Goal: Task Accomplishment & Management: Complete application form

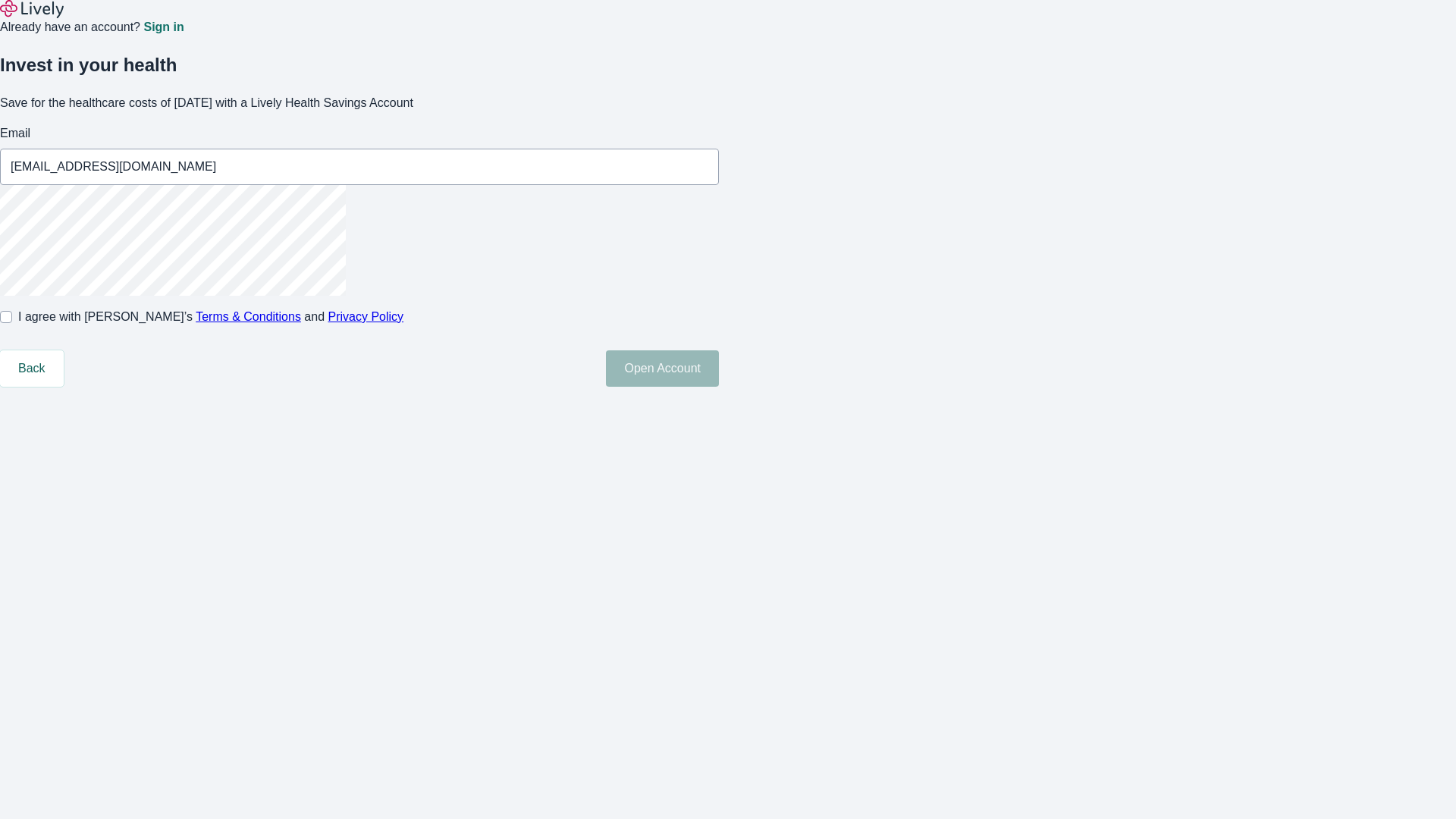
click at [12, 323] on input "I agree with Lively’s Terms & Conditions and Privacy Policy" at bounding box center [6, 317] width 12 height 12
checkbox input "true"
click at [719, 387] on button "Open Account" at bounding box center [662, 368] width 113 height 36
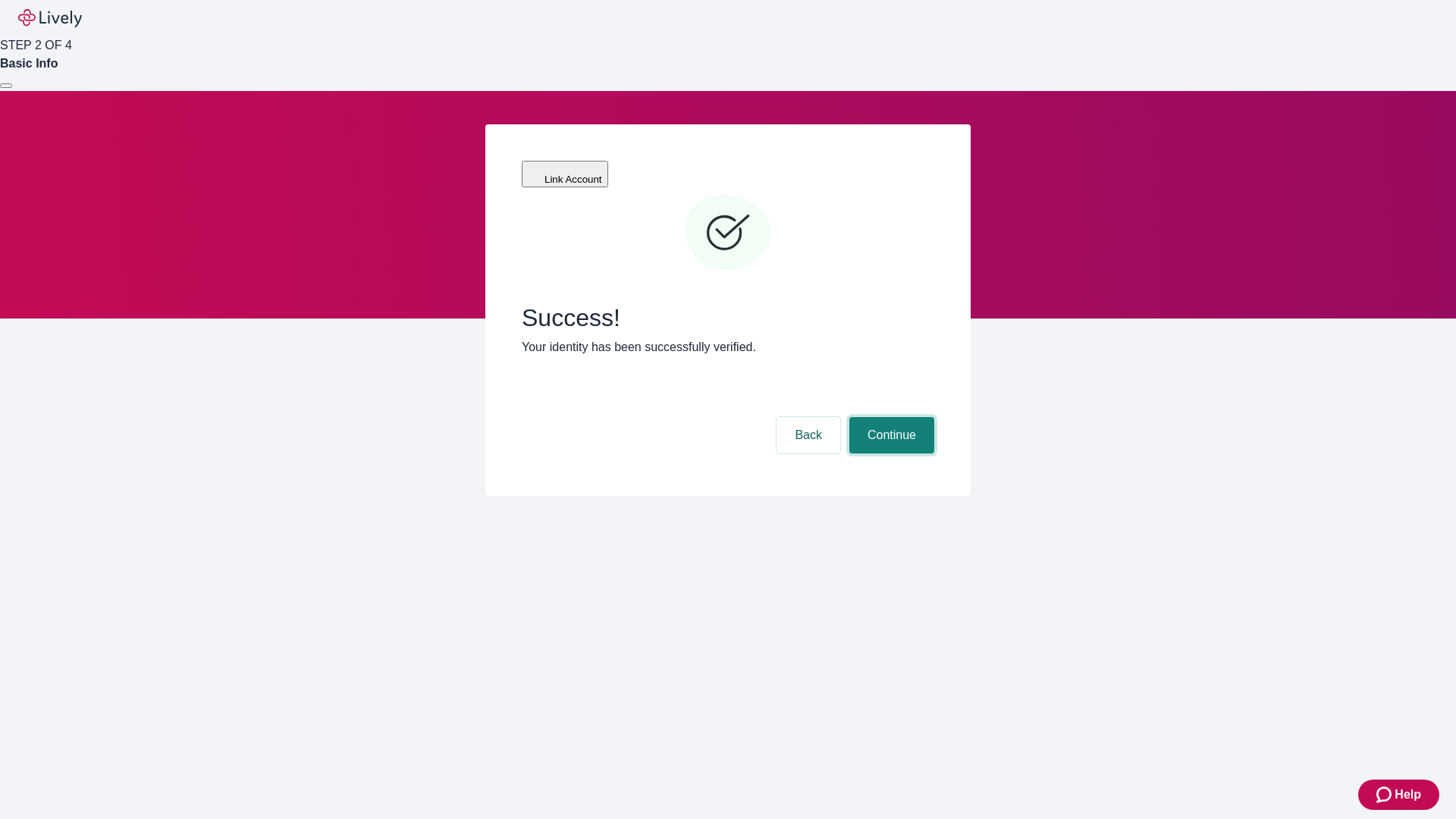
click at [889, 417] on button "Continue" at bounding box center [892, 435] width 85 height 36
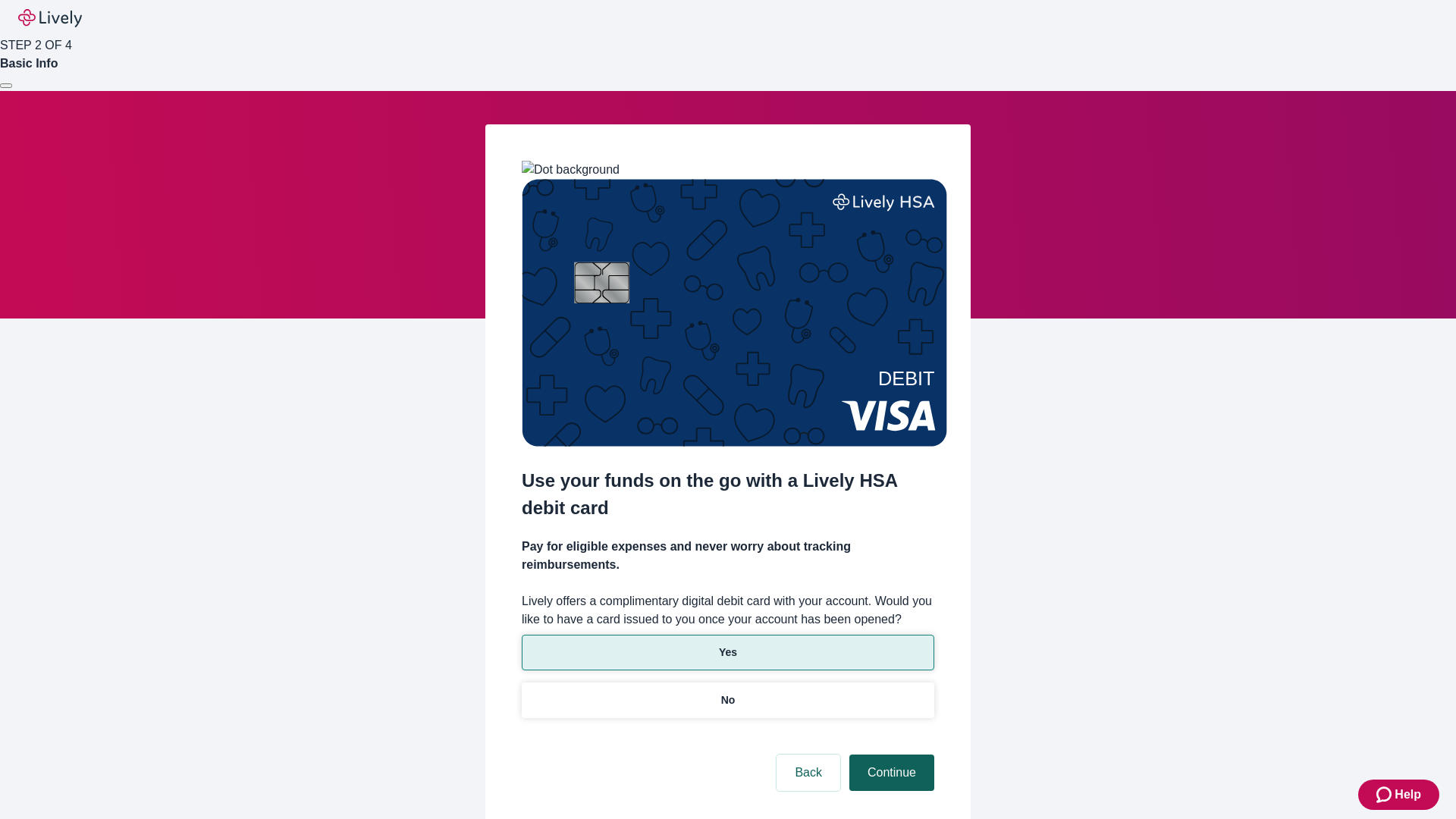
click at [727, 644] on p "Yes" at bounding box center [728, 652] width 18 height 16
click at [889, 754] on button "Continue" at bounding box center [892, 773] width 85 height 36
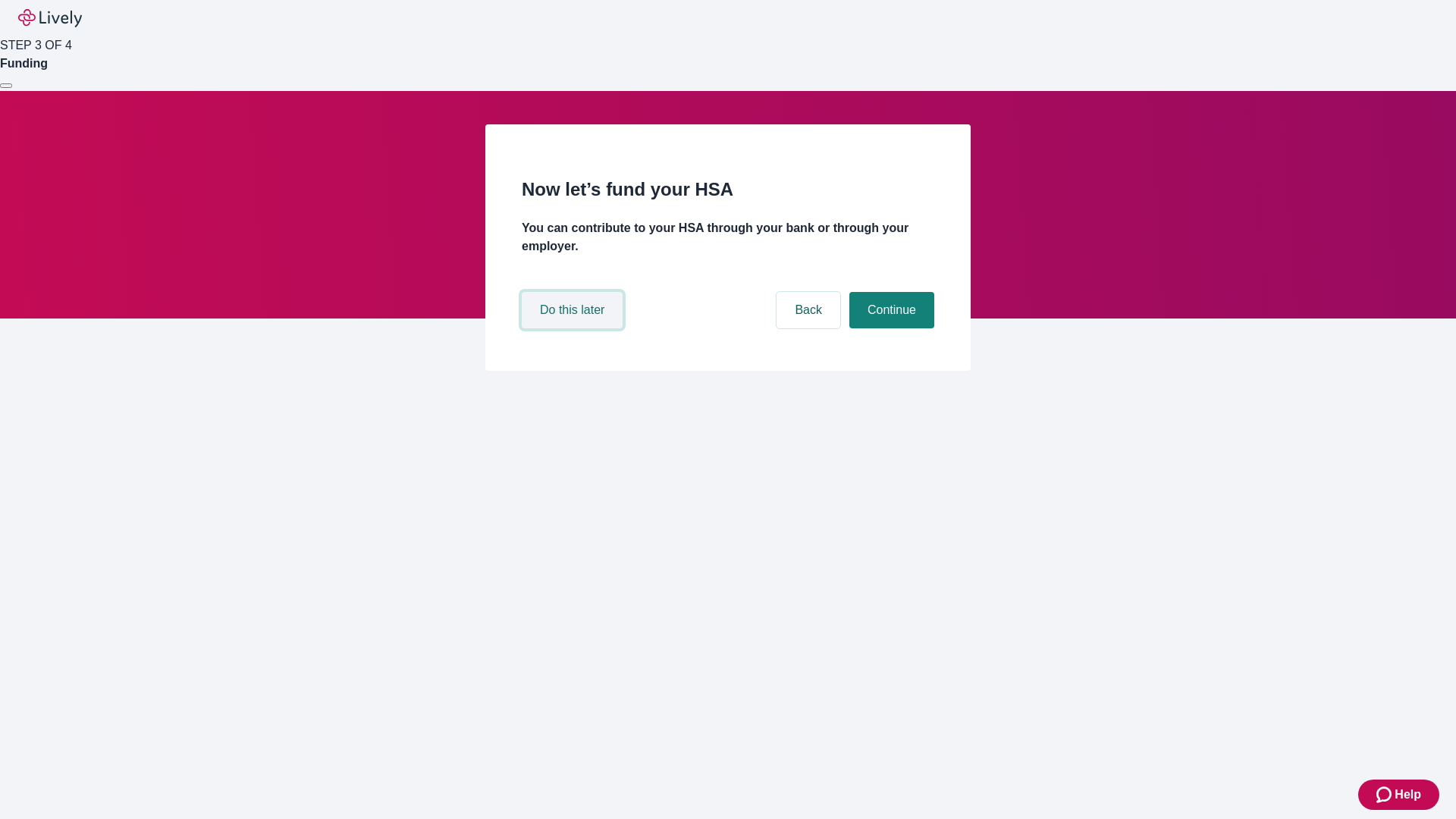
click at [574, 328] on button "Do this later" at bounding box center [572, 310] width 101 height 36
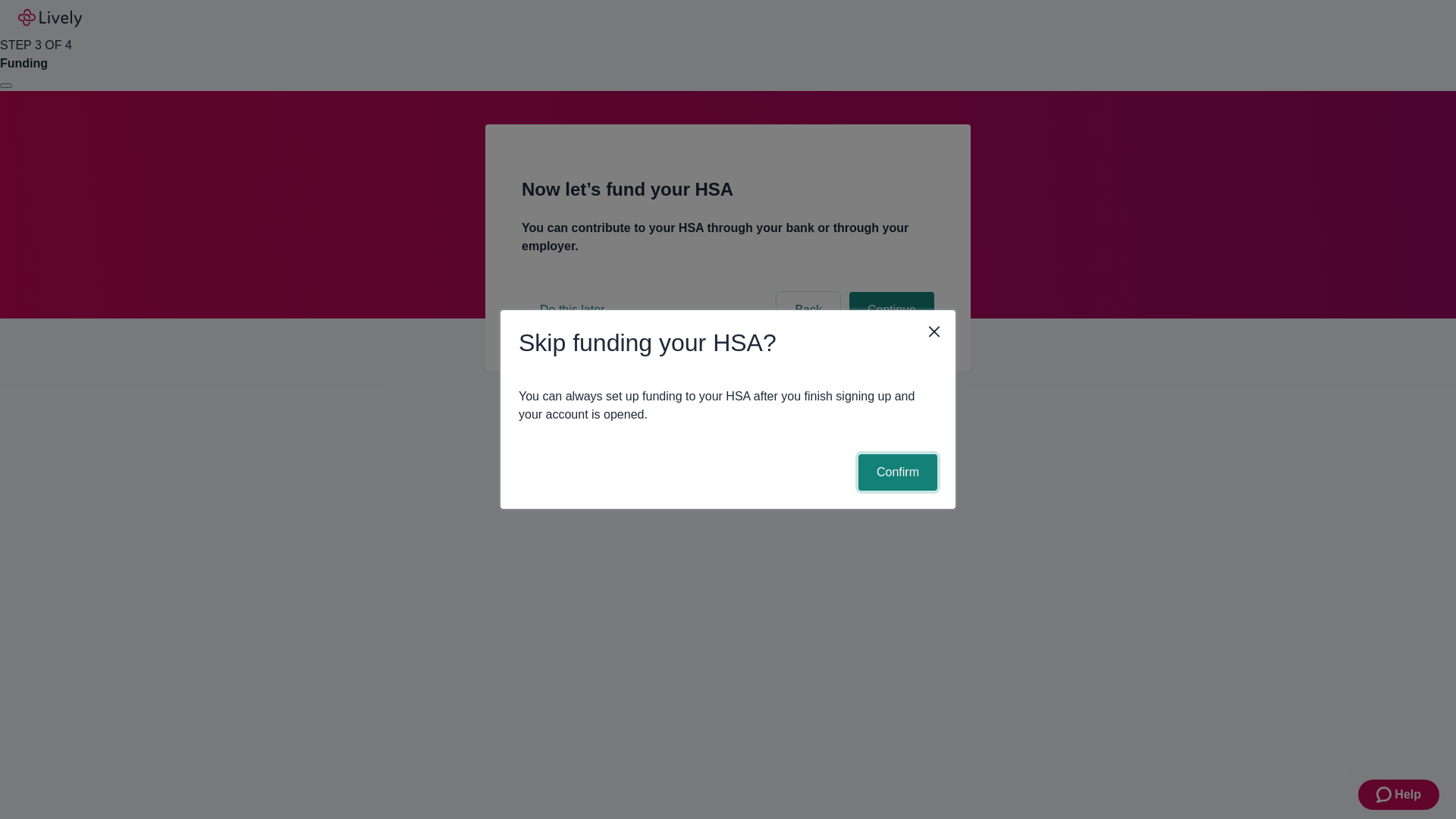
click at [895, 473] on button "Confirm" at bounding box center [898, 473] width 79 height 36
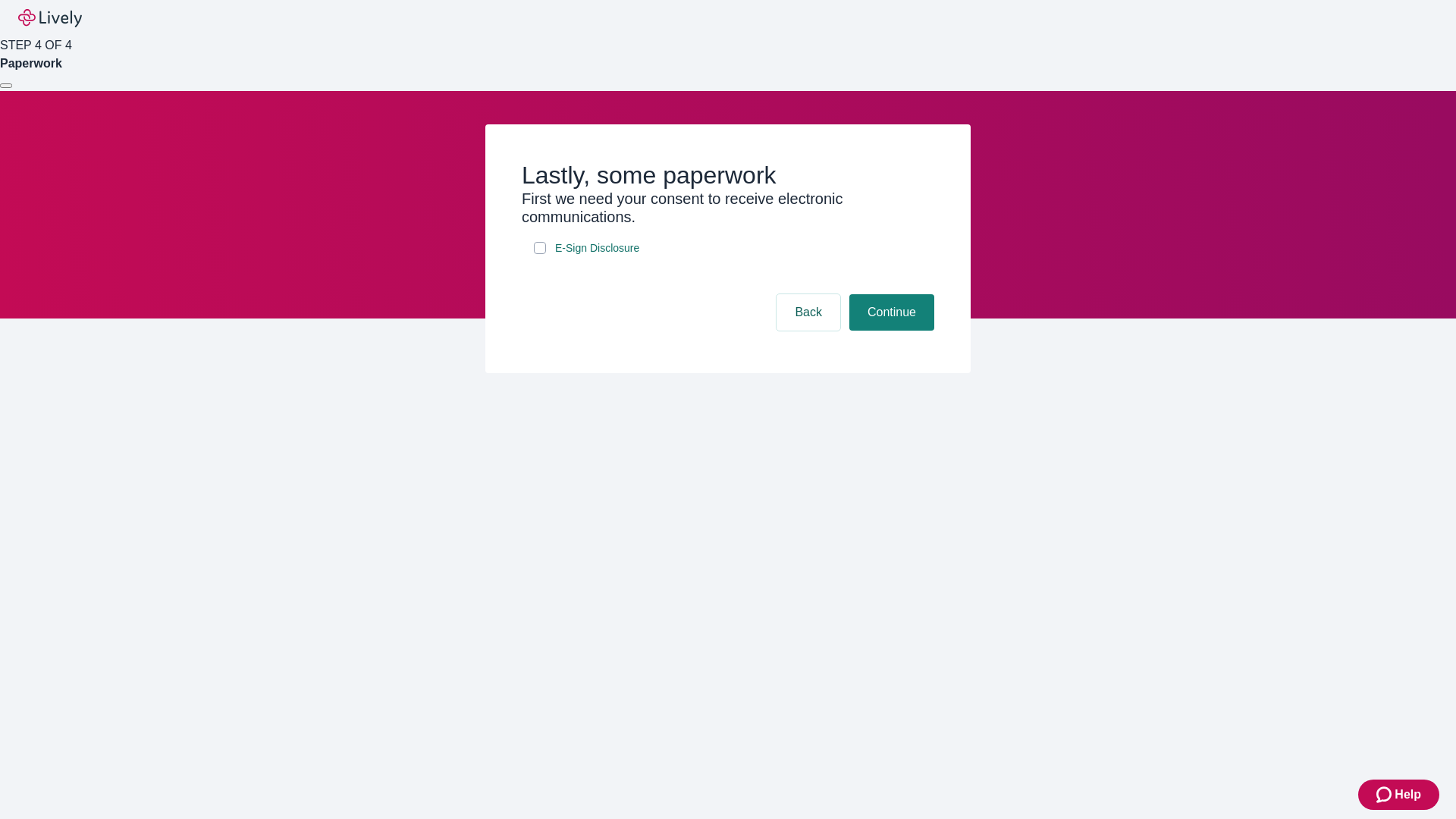
click at [540, 254] on input "E-Sign Disclosure" at bounding box center [540, 248] width 12 height 12
checkbox input "true"
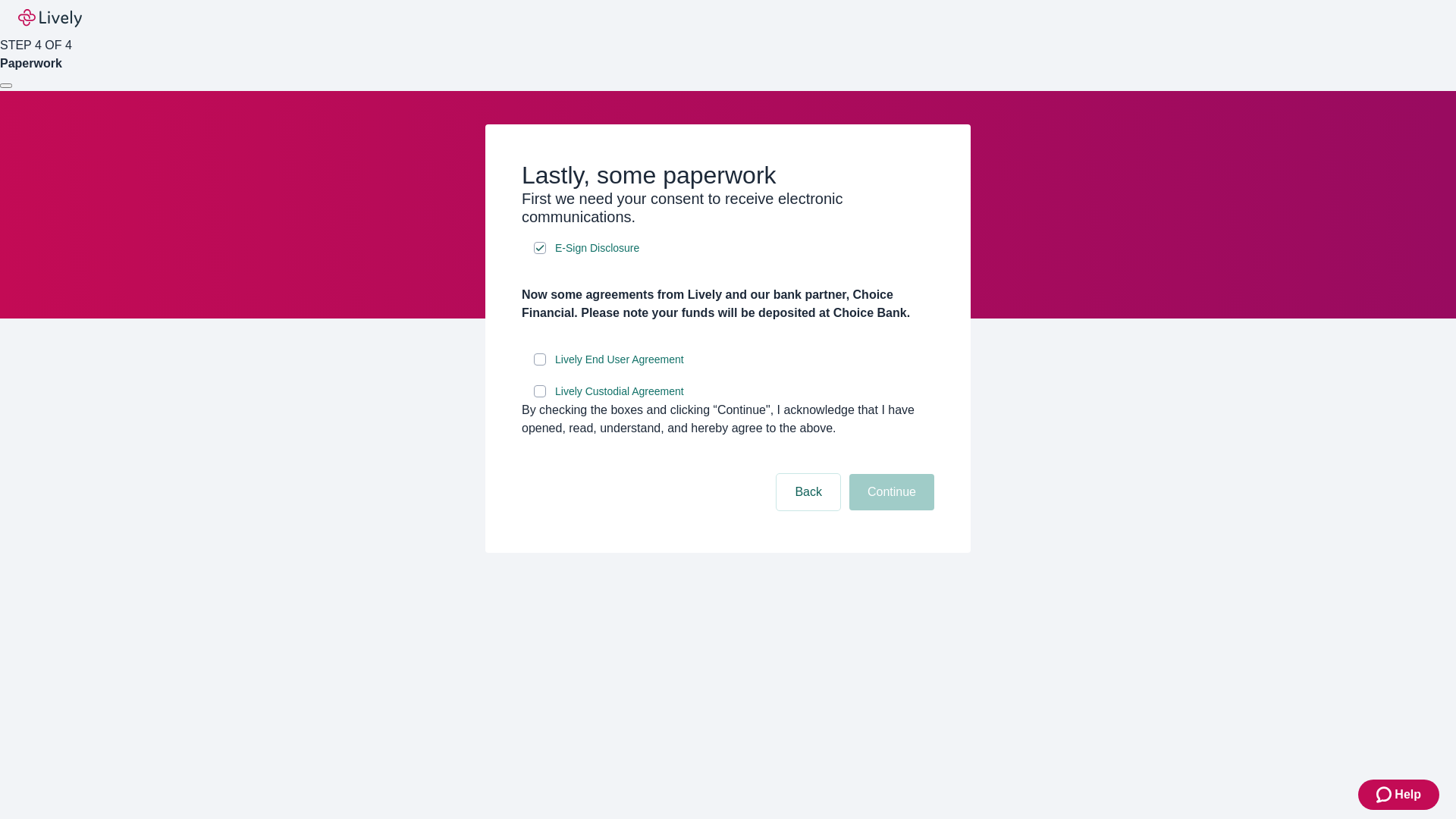
click at [540, 365] on input "Lively End User Agreement" at bounding box center [540, 359] width 12 height 12
checkbox input "true"
click at [540, 397] on input "Lively Custodial Agreement" at bounding box center [540, 391] width 12 height 12
checkbox input "true"
click at [889, 511] on button "Continue" at bounding box center [892, 492] width 85 height 36
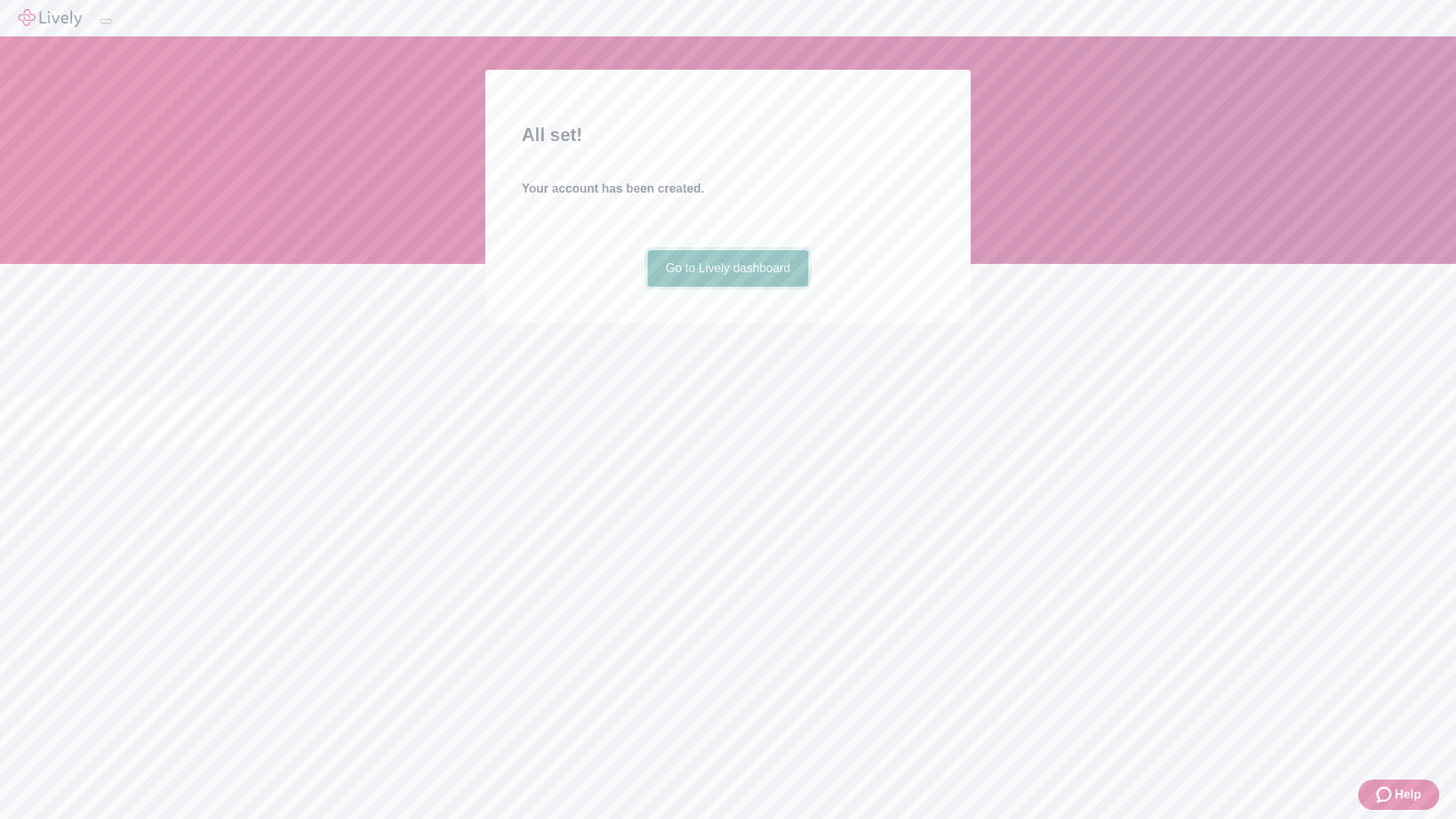
click at [727, 286] on link "Go to Lively dashboard" at bounding box center [728, 268] width 162 height 36
